Goal: Task Accomplishment & Management: Use online tool/utility

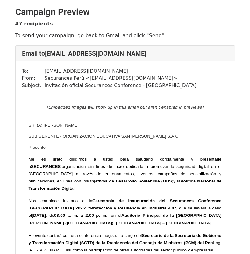
drag, startPoint x: 40, startPoint y: 71, endPoint x: 147, endPoint y: 69, distance: 106.9
click at [147, 69] on tr "To: asistentedegerencia@sanjoseoriol.edu.pe" at bounding box center [109, 71] width 174 height 7
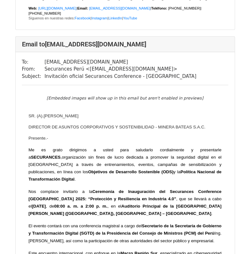
scroll to position [7361, 0]
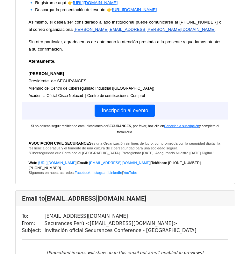
scroll to position [20992, 0]
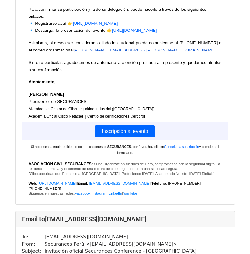
copy tr "administracionperu@smcsk.com"
drag, startPoint x: 41, startPoint y: 92, endPoint x: 116, endPoint y: 90, distance: 75.1
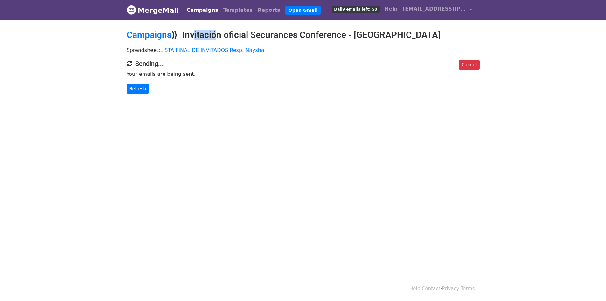
drag, startPoint x: 187, startPoint y: 33, endPoint x: 191, endPoint y: 30, distance: 4.9
click at [211, 30] on h2 "Campaigns ⟫ Invitación oficial Securances Conference - [GEOGRAPHIC_DATA]" at bounding box center [303, 35] width 353 height 11
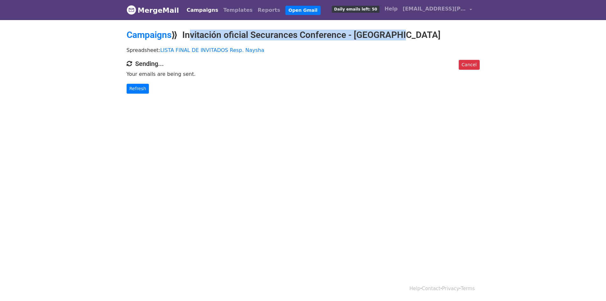
copy h2 "Invitación oficial Securances Conference - [GEOGRAPHIC_DATA]"
drag, startPoint x: 185, startPoint y: 31, endPoint x: 399, endPoint y: 29, distance: 213.7
click at [399, 30] on h2 "Campaigns ⟫ Invitación oficial Securances Conference - [GEOGRAPHIC_DATA]" at bounding box center [303, 35] width 353 height 11
